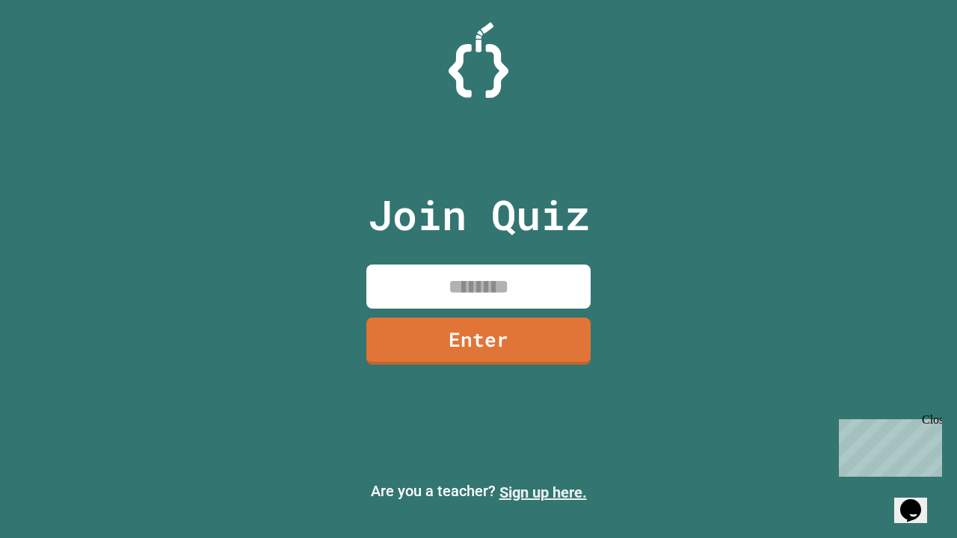
click at [543, 493] on link "Sign up here." at bounding box center [542, 493] width 87 height 18
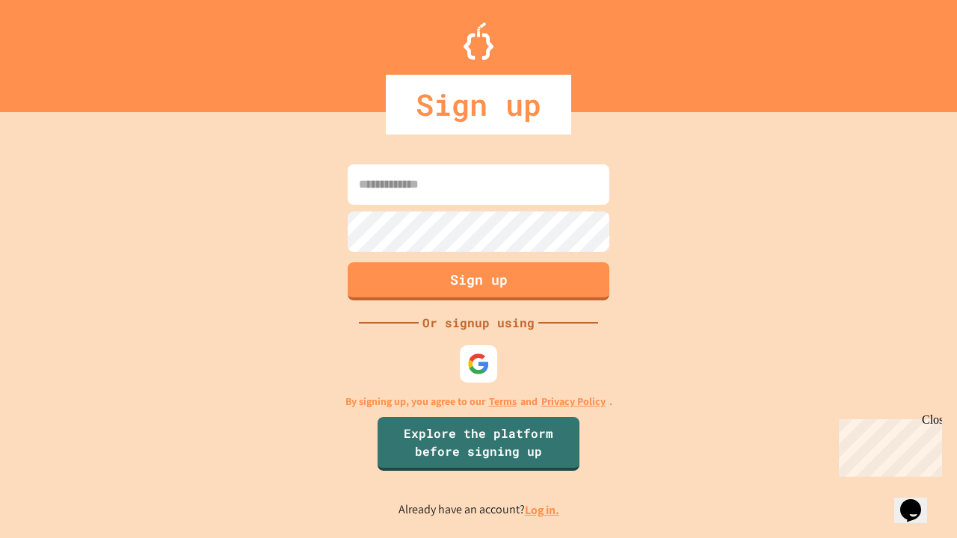
click at [543, 510] on link "Log in." at bounding box center [542, 510] width 34 height 16
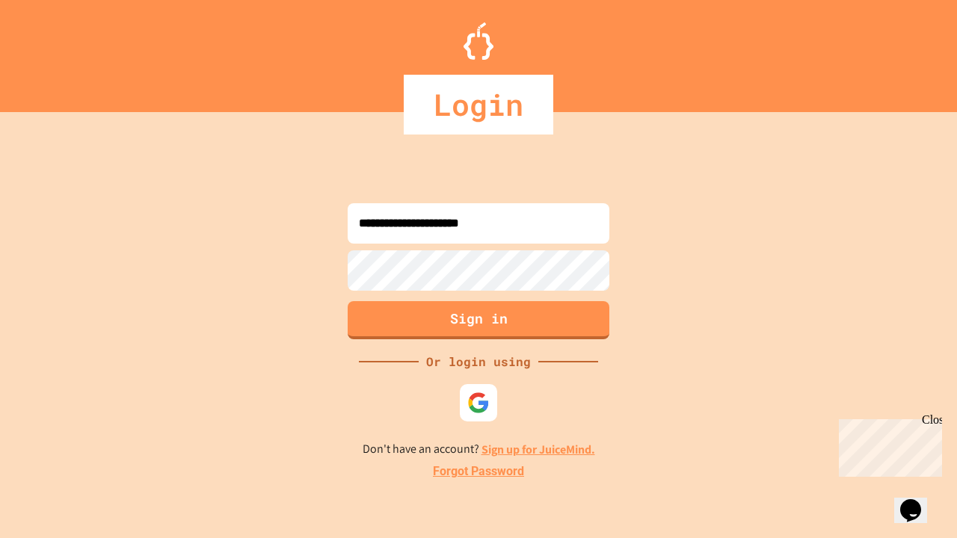
type input "**********"
